Goal: Task Accomplishment & Management: Use online tool/utility

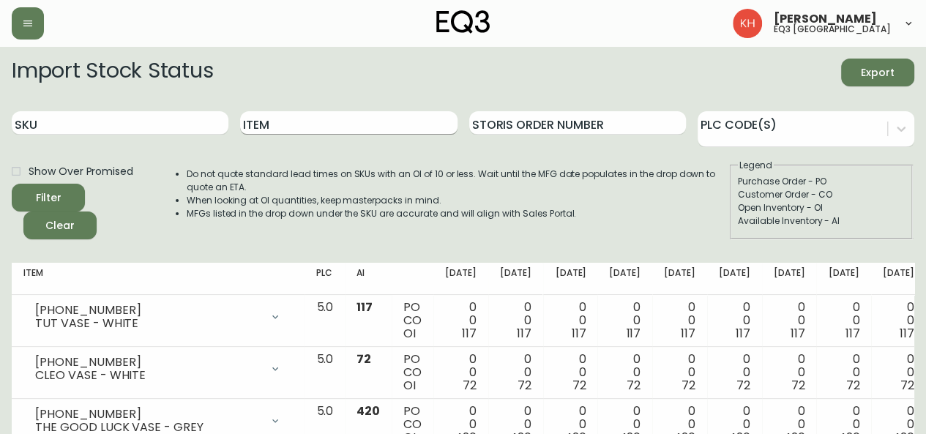
drag, startPoint x: 287, startPoint y: 120, endPoint x: 290, endPoint y: 128, distance: 8.6
click at [287, 120] on input "Item" at bounding box center [348, 122] width 217 height 23
click at [12, 184] on button "Filter" at bounding box center [48, 198] width 73 height 28
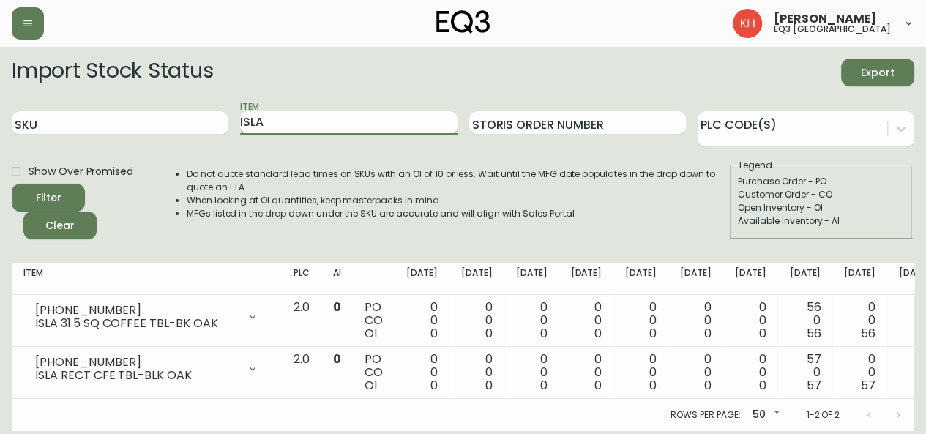
click at [392, 122] on input "ISLA" at bounding box center [348, 122] width 217 height 23
drag, startPoint x: 136, startPoint y: 136, endPoint x: 119, endPoint y: 136, distance: 17.6
click at [119, 136] on div "SKU Item ISLA Storis Order Number PLC Code(s)" at bounding box center [463, 124] width 903 height 48
type input "[PERSON_NAME]"
click at [12, 184] on button "Filter" at bounding box center [48, 198] width 73 height 28
